Goal: Navigation & Orientation: Find specific page/section

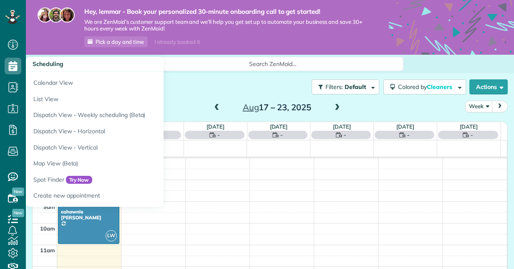
scroll to position [3, 3]
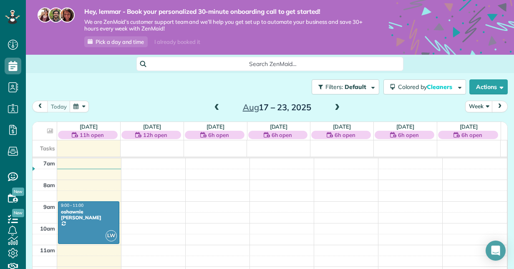
click at [192, 98] on div "Filters: Default Colored by Cleaners Color by Cleaner Color by Team Color by St…" at bounding box center [270, 87] width 488 height 28
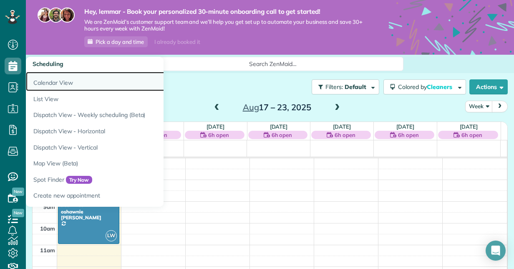
click at [70, 78] on link "Calendar View" at bounding box center [130, 81] width 209 height 19
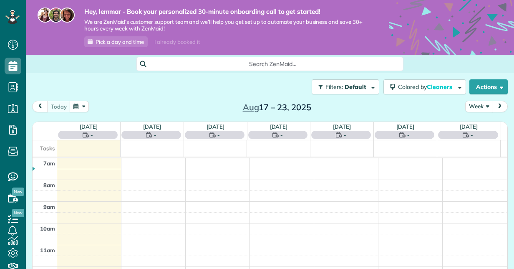
scroll to position [3, 3]
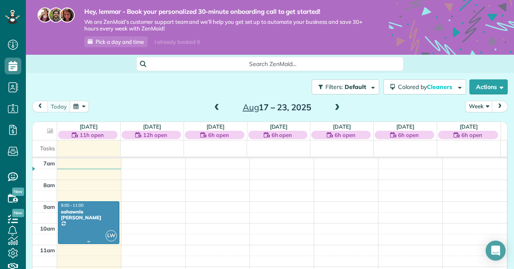
click at [87, 216] on div at bounding box center [88, 223] width 61 height 42
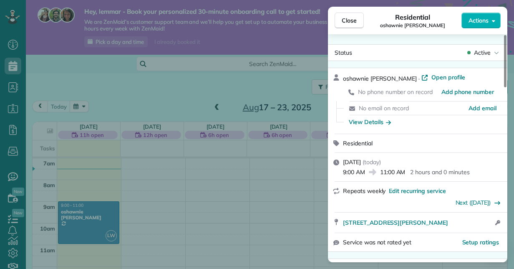
click at [11, 47] on div "Close Residential oshawnie mills Actions Status Active oshawnie mills · Open pr…" at bounding box center [257, 134] width 514 height 269
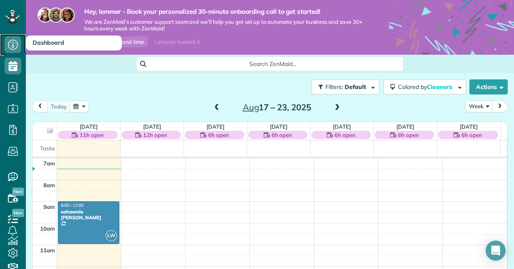
click at [12, 46] on use at bounding box center [13, 45] width 10 height 10
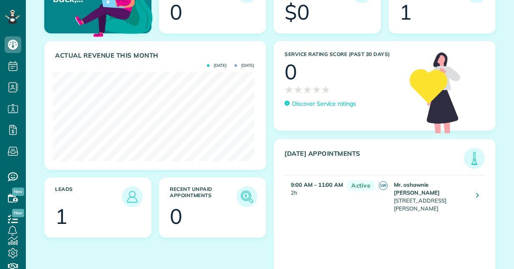
scroll to position [121, 0]
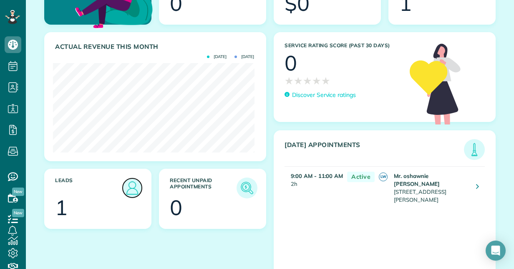
click at [130, 187] on img at bounding box center [132, 187] width 19 height 19
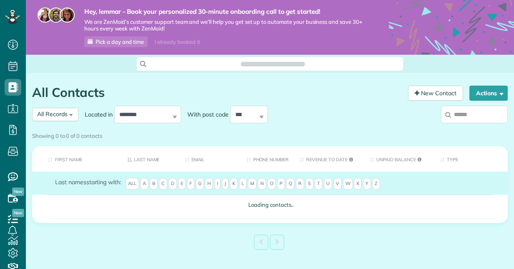
scroll to position [3, 3]
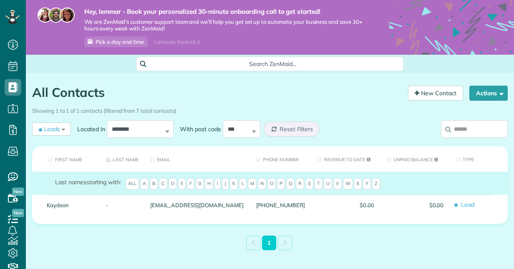
click at [130, 187] on span "All" at bounding box center [132, 184] width 13 height 12
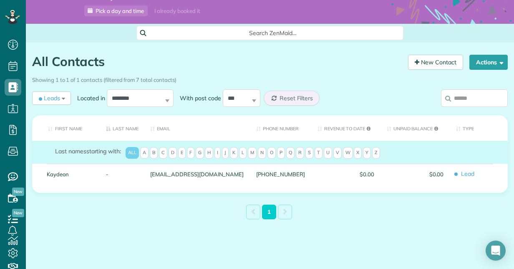
scroll to position [33, 0]
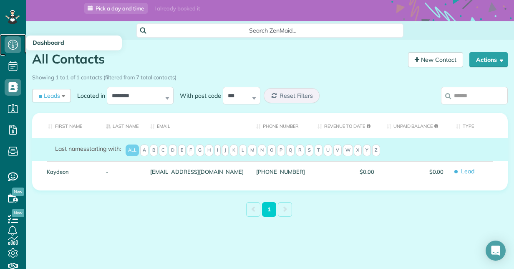
click at [11, 40] on use at bounding box center [13, 45] width 10 height 10
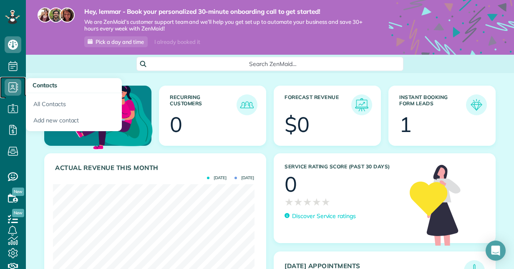
click at [13, 88] on use at bounding box center [14, 87] width 10 height 10
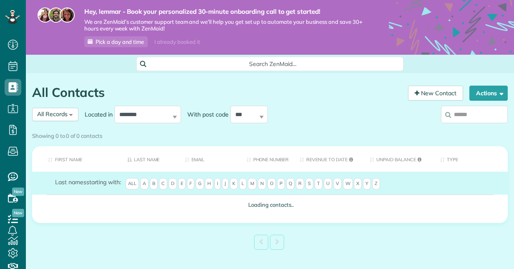
scroll to position [3, 3]
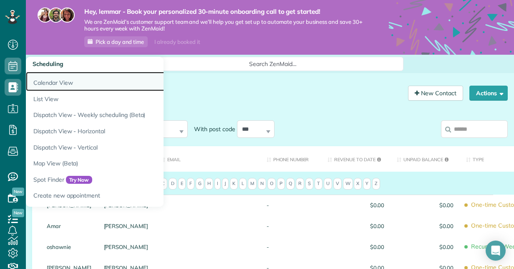
click at [73, 84] on link "Calendar View" at bounding box center [130, 81] width 209 height 19
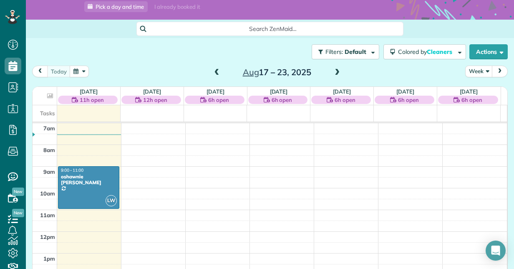
scroll to position [43, 0]
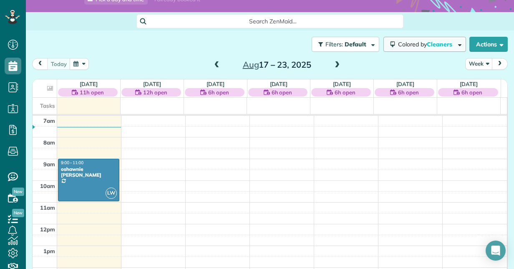
click at [445, 43] on span "Cleaners" at bounding box center [440, 44] width 27 height 8
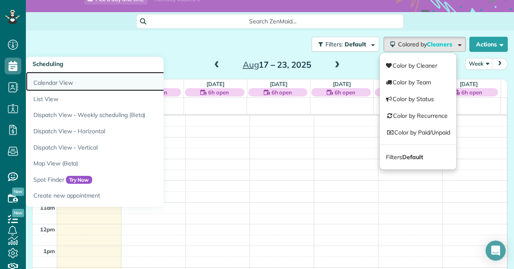
click at [68, 88] on link "Calendar View" at bounding box center [130, 81] width 209 height 19
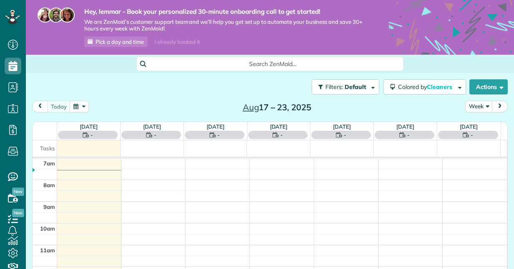
scroll to position [3, 3]
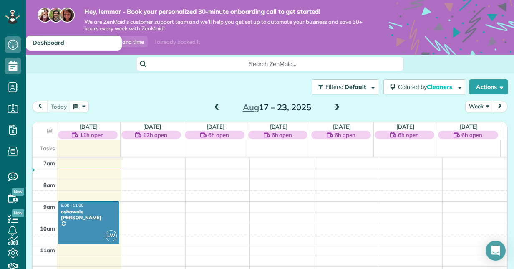
click at [53, 42] on span "Dashboard" at bounding box center [49, 43] width 32 height 8
click at [83, 43] on h3 "Dashboard" at bounding box center [74, 42] width 96 height 15
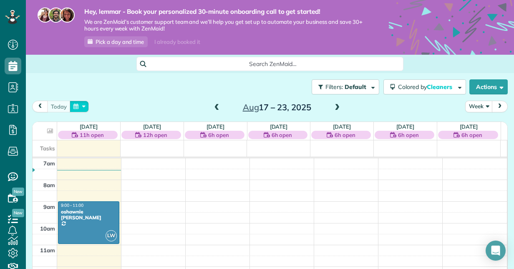
click at [86, 108] on button "button" at bounding box center [79, 106] width 19 height 11
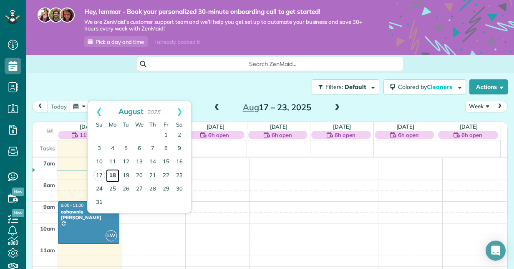
click at [115, 176] on link "18" at bounding box center [112, 175] width 13 height 13
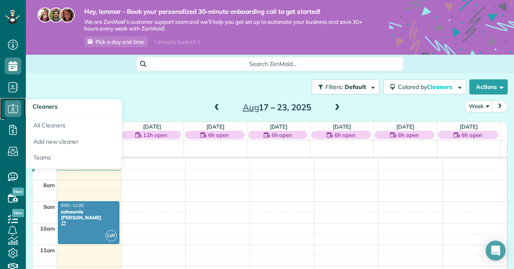
click at [17, 106] on icon at bounding box center [13, 108] width 17 height 17
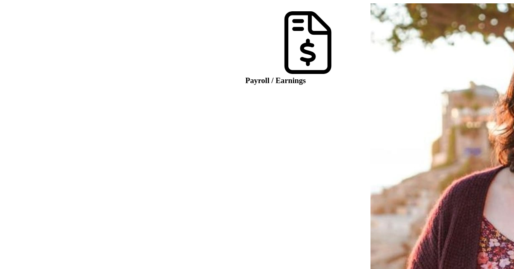
scroll to position [3, 3]
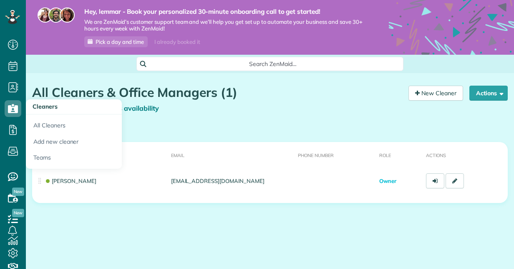
scroll to position [3, 3]
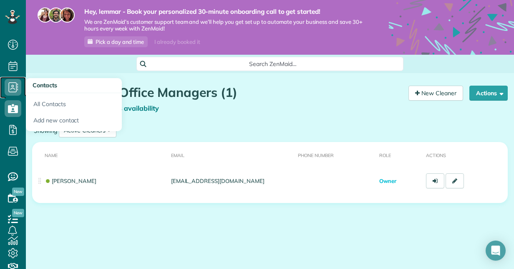
click at [13, 88] on use at bounding box center [14, 87] width 10 height 10
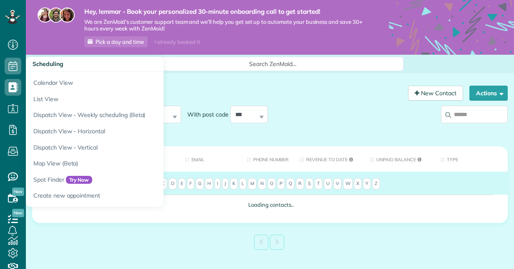
scroll to position [3, 3]
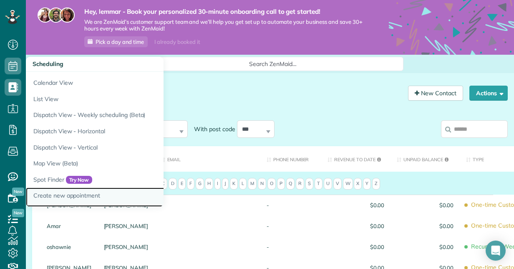
click at [88, 193] on link "Create new appointment" at bounding box center [130, 196] width 209 height 19
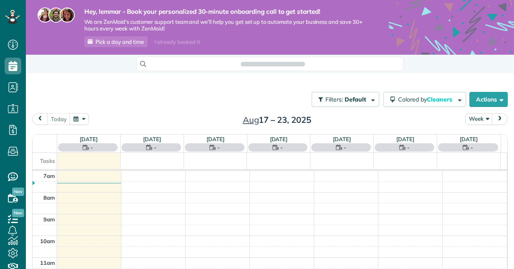
scroll to position [3, 3]
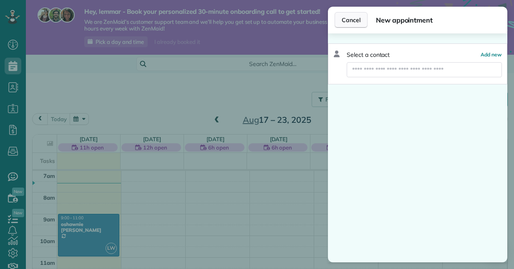
click at [353, 24] on button "Cancel" at bounding box center [351, 20] width 33 height 16
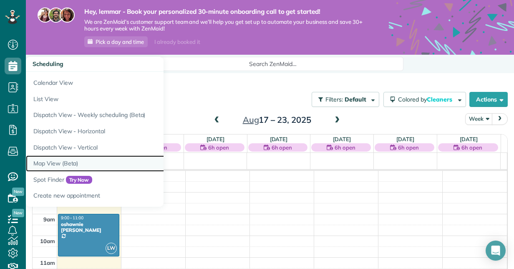
click at [81, 160] on link "Map View (Beta)" at bounding box center [130, 163] width 209 height 16
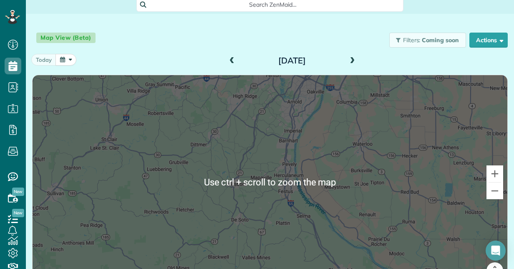
scroll to position [80, 0]
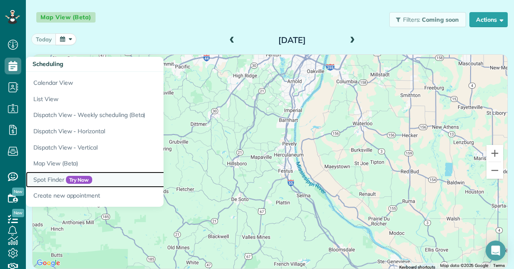
click at [53, 180] on link "Spot Finder Try Now" at bounding box center [130, 179] width 209 height 16
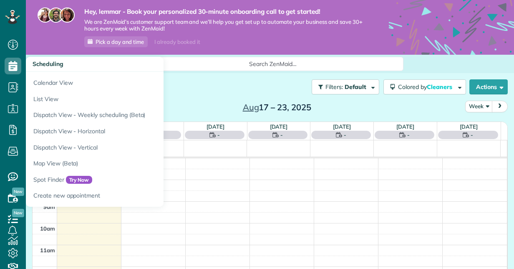
scroll to position [3, 3]
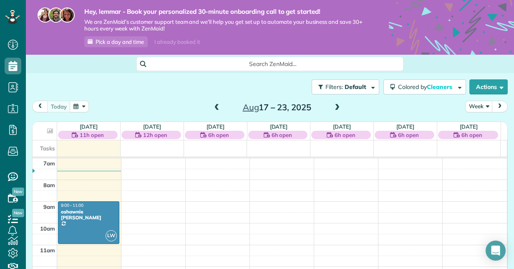
click at [188, 112] on div "today Week Aug 17 – 23, 2025" at bounding box center [270, 108] width 476 height 15
click at [455, 88] on span "button" at bounding box center [458, 86] width 6 height 6
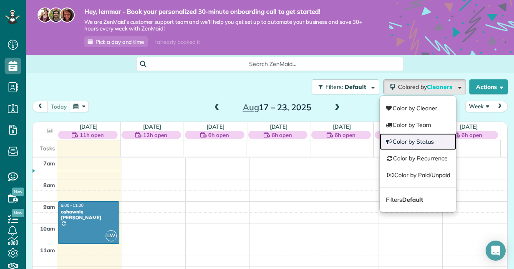
click at [419, 144] on link "Color by Status" at bounding box center [418, 141] width 77 height 17
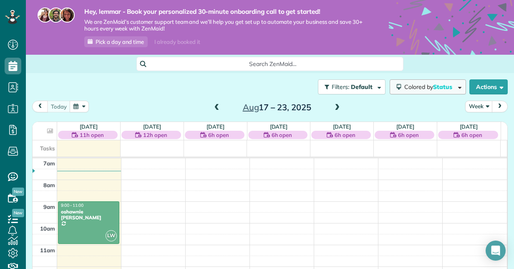
click at [455, 86] on span "button" at bounding box center [458, 86] width 6 height 6
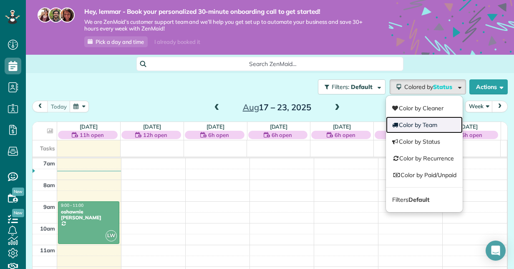
click at [427, 128] on link "Color by Team" at bounding box center [424, 124] width 77 height 17
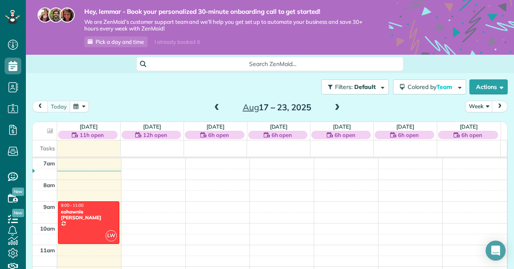
click at [427, 128] on th "Fri 8/22 6h open No Appointments" at bounding box center [405, 131] width 63 height 18
click at [442, 83] on span "Team" at bounding box center [444, 87] width 17 height 8
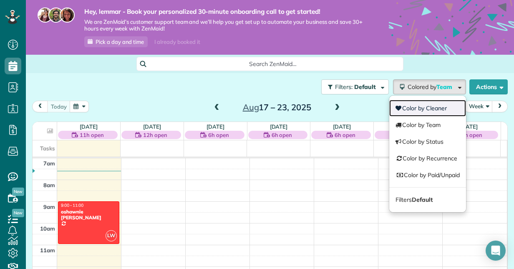
click at [433, 109] on link "Color by Cleaner" at bounding box center [427, 108] width 77 height 17
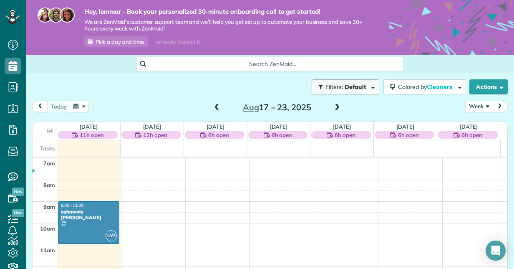
click at [368, 91] on button "Filters: Default" at bounding box center [346, 86] width 68 height 15
click at [310, 164] on div "Close Filters Apply Uncheck All Display Cleaners lemmar Williams No Cleaners As…" at bounding box center [257, 134] width 514 height 269
click at [359, 88] on span "Filters: Selected" at bounding box center [345, 87] width 47 height 8
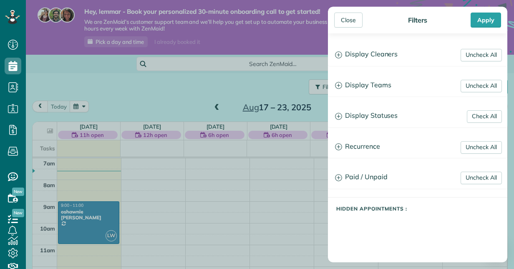
click at [350, 208] on h5 "Hidden Appointments :" at bounding box center [421, 208] width 171 height 5
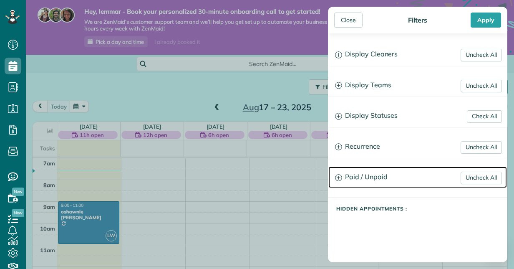
click at [340, 176] on icon at bounding box center [338, 177] width 7 height 7
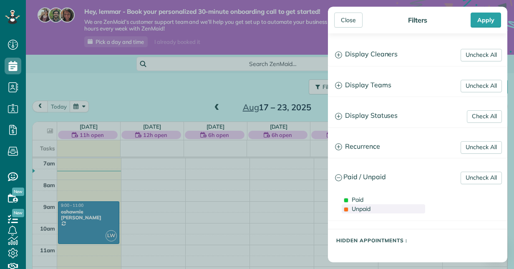
click at [347, 207] on span at bounding box center [346, 209] width 5 height 5
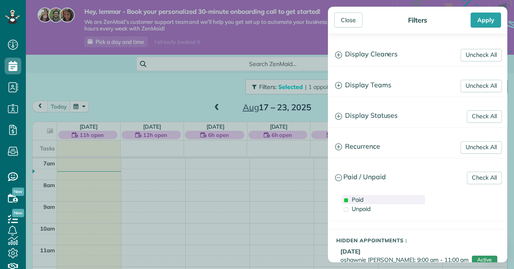
click at [352, 199] on span "Paid" at bounding box center [358, 200] width 12 height 8
click at [345, 198] on span at bounding box center [346, 200] width 5 height 5
click at [345, 207] on span at bounding box center [346, 209] width 5 height 5
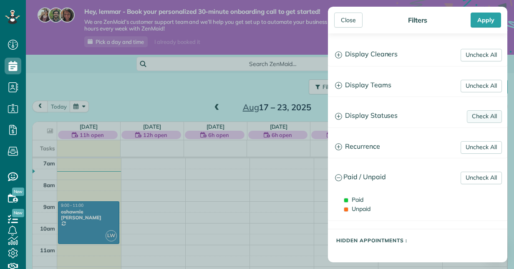
click at [486, 122] on link "Check All" at bounding box center [484, 116] width 35 height 13
click at [486, 122] on link "Uncheck All" at bounding box center [481, 116] width 41 height 13
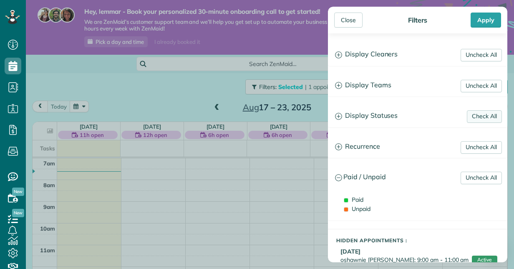
click at [486, 122] on link "Check All" at bounding box center [484, 116] width 35 height 13
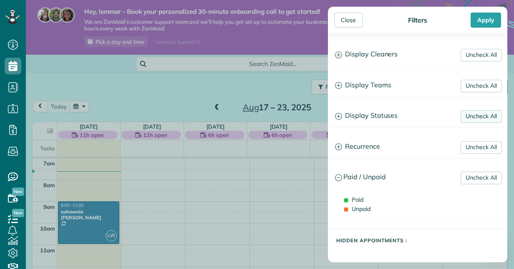
click at [486, 122] on link "Uncheck All" at bounding box center [481, 116] width 41 height 13
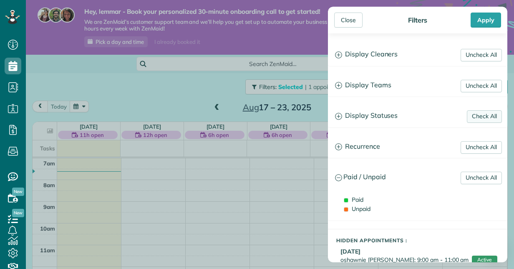
click at [486, 122] on link "Check All" at bounding box center [484, 116] width 35 height 13
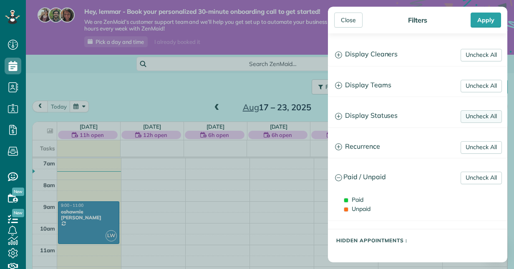
click at [486, 122] on link "Uncheck All" at bounding box center [481, 116] width 41 height 13
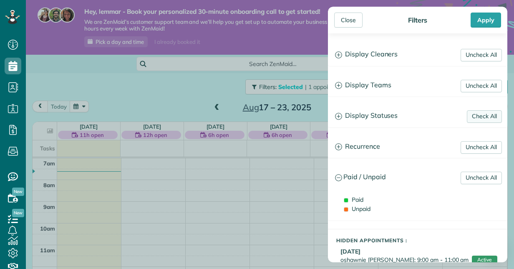
click at [486, 122] on link "Check All" at bounding box center [484, 116] width 35 height 13
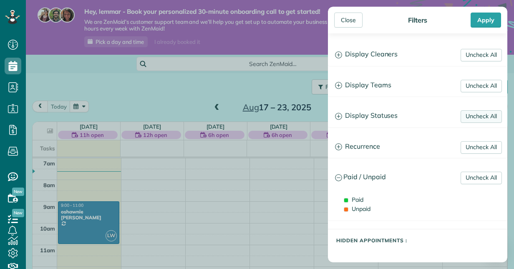
click at [486, 122] on link "Uncheck All" at bounding box center [481, 116] width 41 height 13
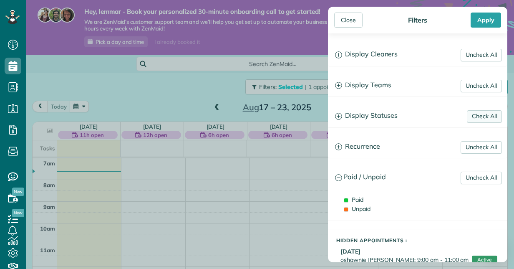
click at [486, 122] on link "Check All" at bounding box center [484, 116] width 35 height 13
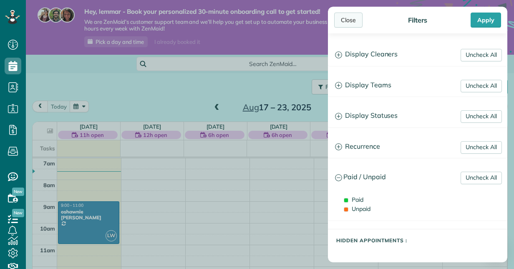
click at [348, 18] on div "Close" at bounding box center [348, 20] width 28 height 15
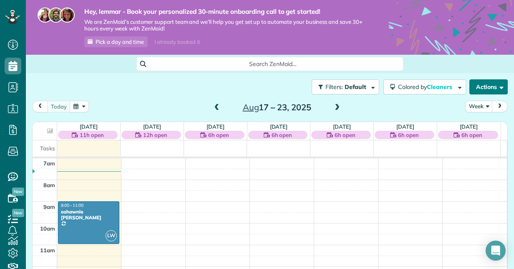
click at [497, 85] on button "Actions" at bounding box center [488, 86] width 38 height 15
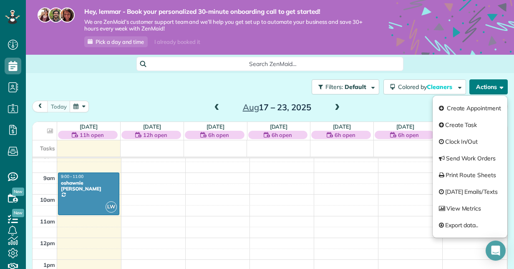
scroll to position [29, 0]
click at [158, 85] on div "Filters: Default | 1 appointment hidden Colored by Cleaners Color by Cleaner Co…" at bounding box center [270, 87] width 488 height 28
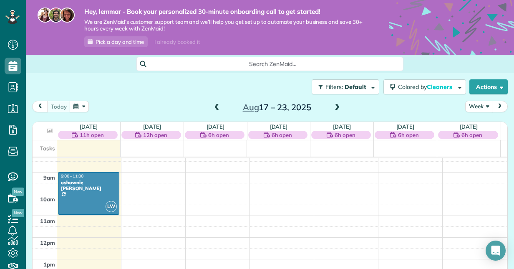
click at [58, 66] on div "Search ZenMaid…" at bounding box center [270, 64] width 488 height 14
